Goal: Information Seeking & Learning: Learn about a topic

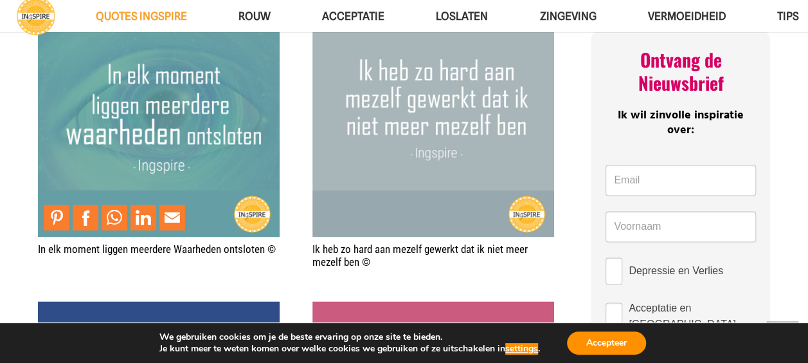
scroll to position [735, 0]
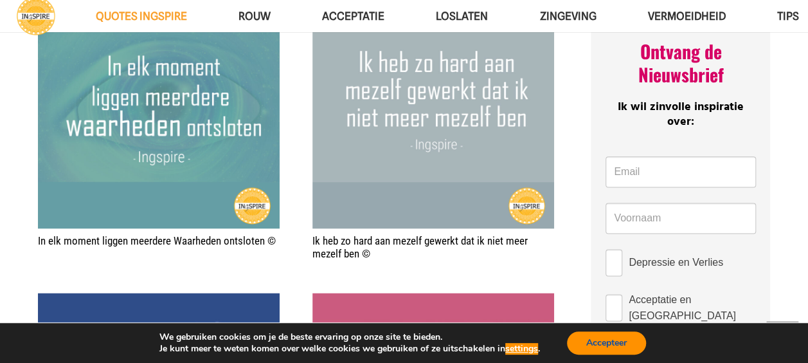
click at [621, 341] on button "Accepteer" at bounding box center [606, 342] width 79 height 23
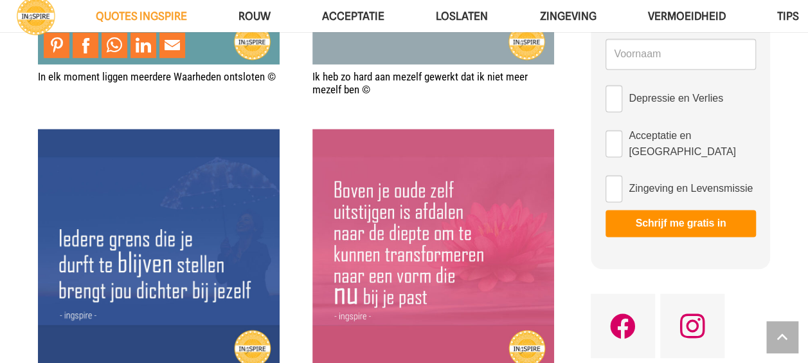
scroll to position [901, 0]
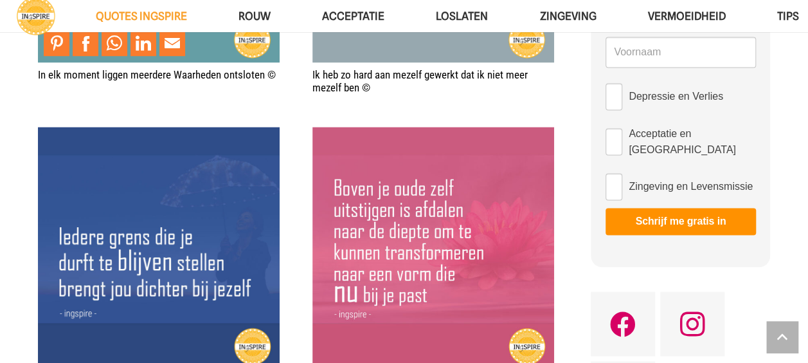
click at [45, 199] on img "Iedere grens die je durft te blijven stellen brengt je dichterbij jezelf – Ings…" at bounding box center [159, 248] width 242 height 242
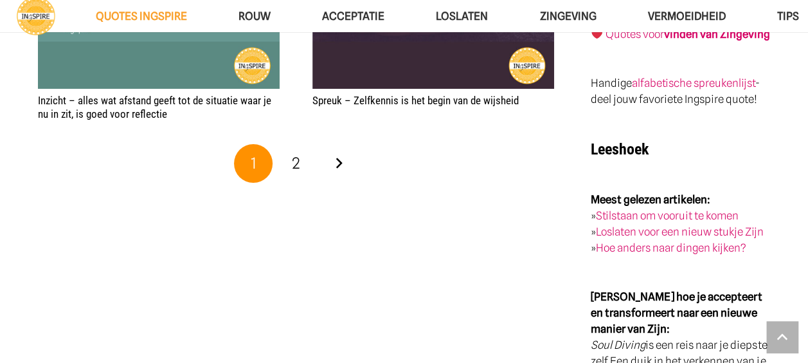
scroll to position [2421, 0]
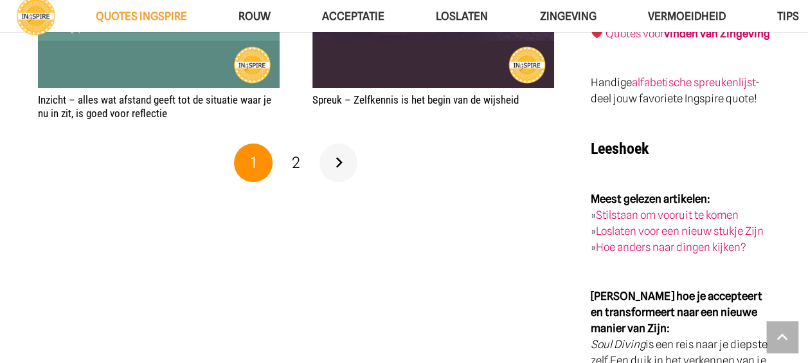
click at [332, 162] on link "Volgende" at bounding box center [338, 162] width 39 height 39
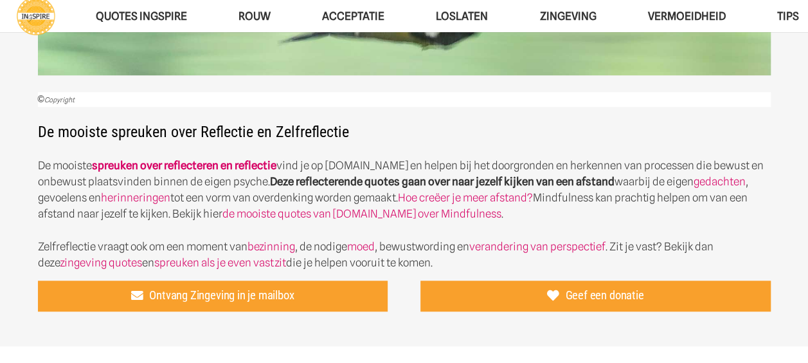
scroll to position [346, 0]
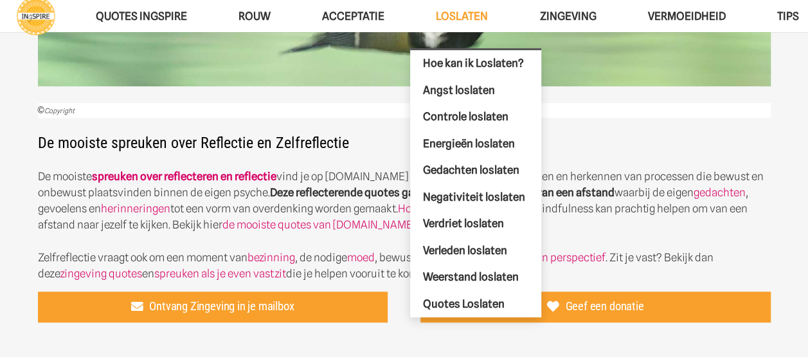
click at [460, 19] on span "Loslaten" at bounding box center [462, 16] width 52 height 13
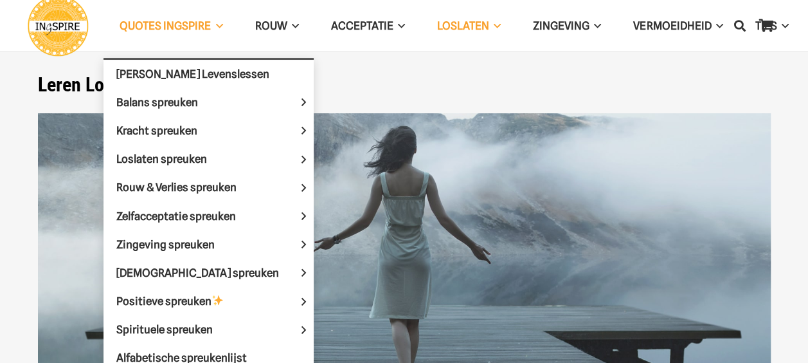
click at [211, 24] on span "QUOTES INGSPIRE Menu" at bounding box center [217, 26] width 12 height 32
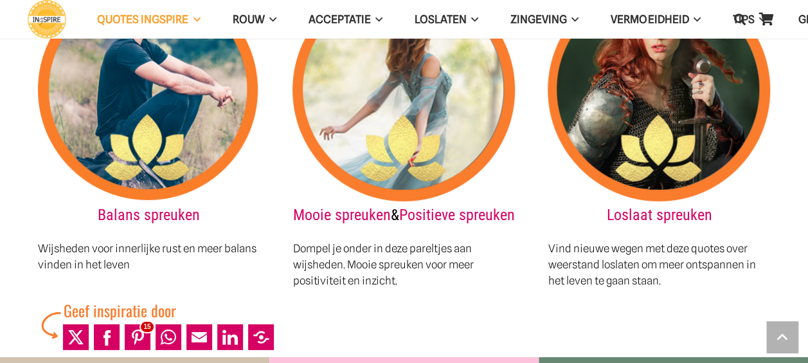
scroll to position [1845, 0]
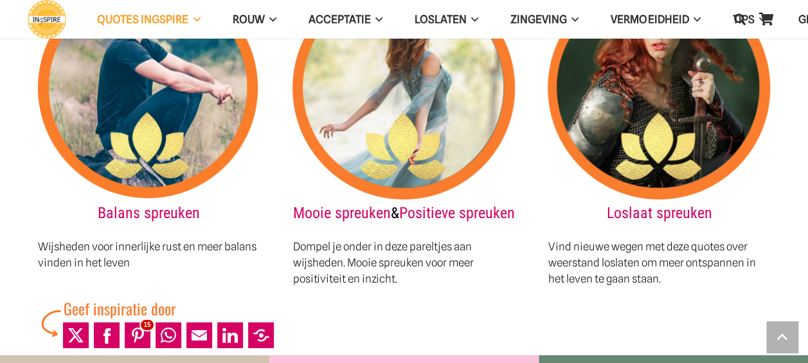
click at [60, 238] on p "Wijsheden voor innerlijke rust en meer balans vinden in het leven" at bounding box center [149, 254] width 222 height 32
click at [0, 0] on link "Share to WhatsApp" at bounding box center [0, 0] width 0 height 0
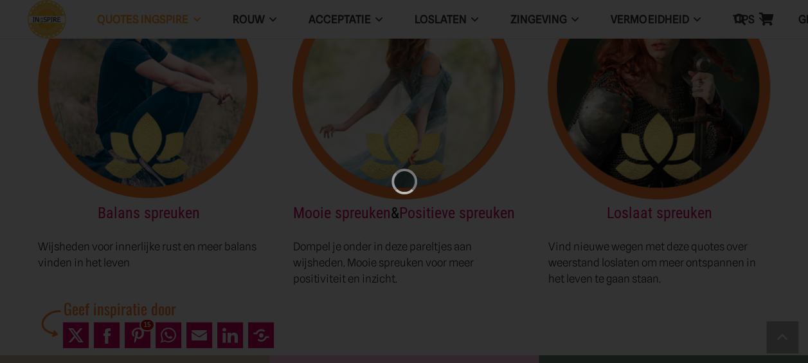
scroll to position [0, 0]
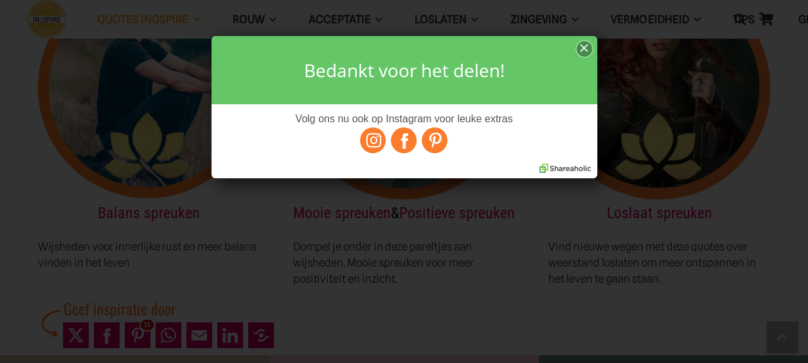
click at [582, 51] on div "×" at bounding box center [584, 49] width 15 height 16
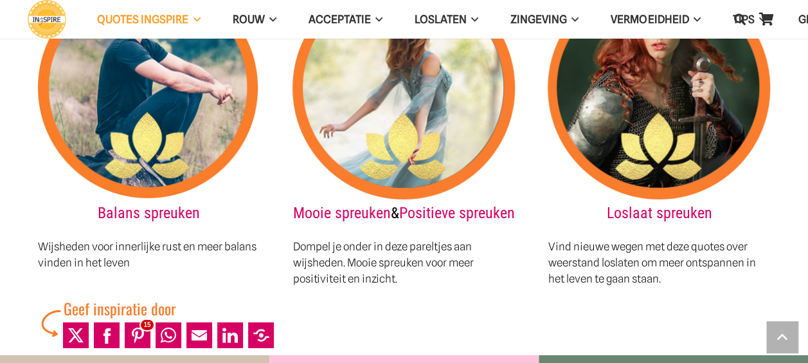
click at [116, 92] on img at bounding box center [149, 88] width 222 height 222
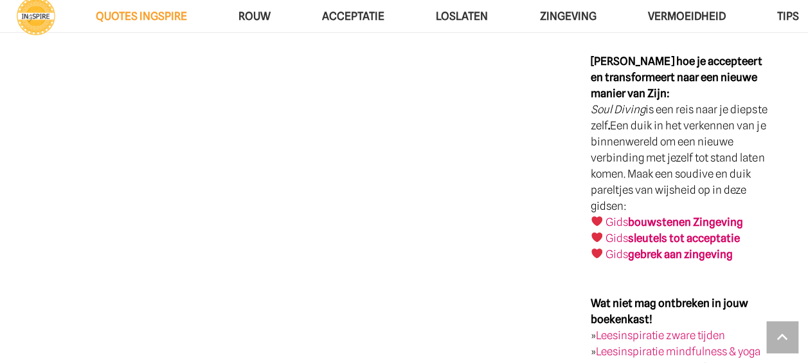
scroll to position [2729, 0]
